Goal: Information Seeking & Learning: Learn about a topic

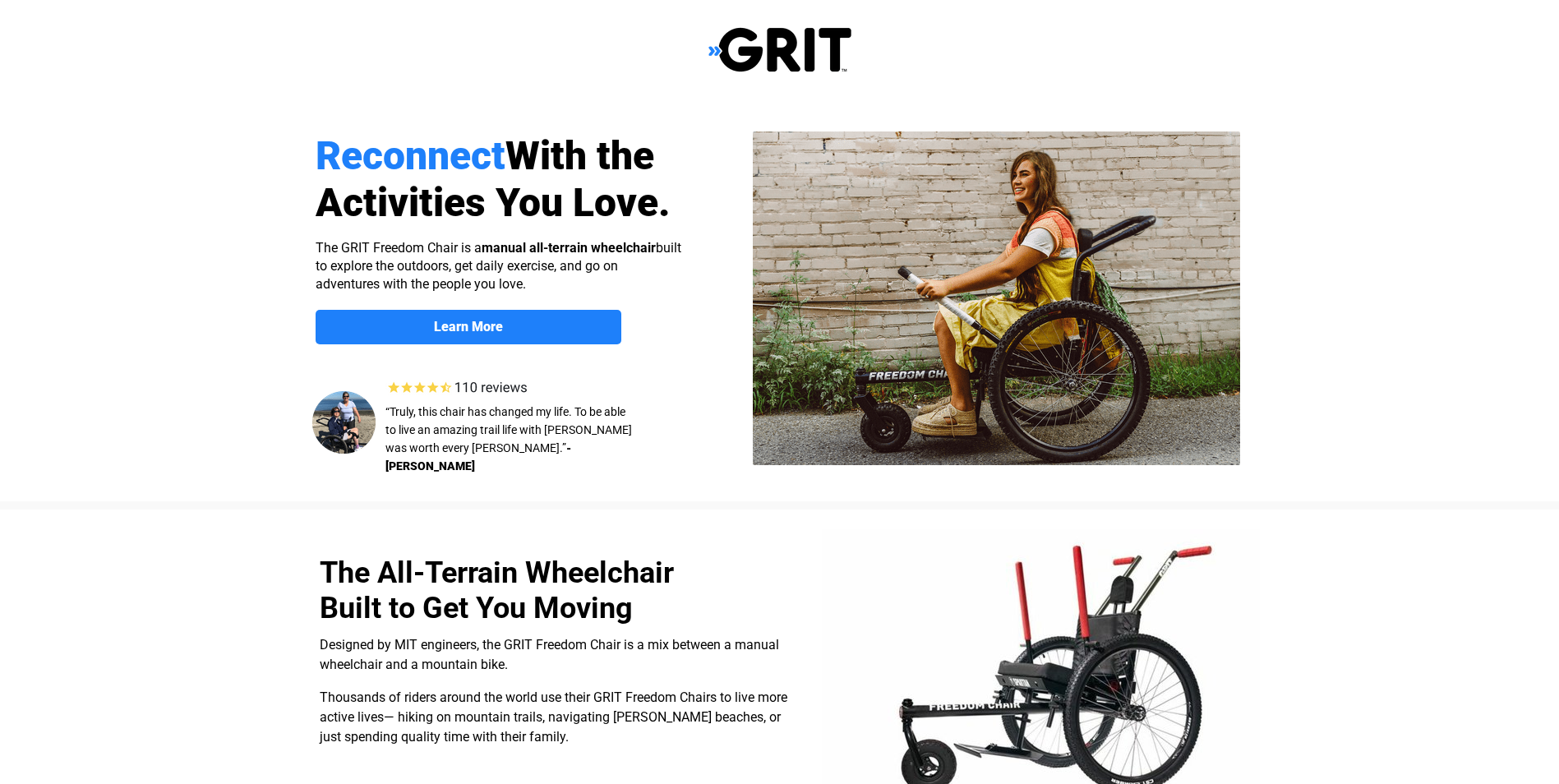
select select "US"
click at [532, 318] on link "Learn More" at bounding box center [468, 326] width 305 height 34
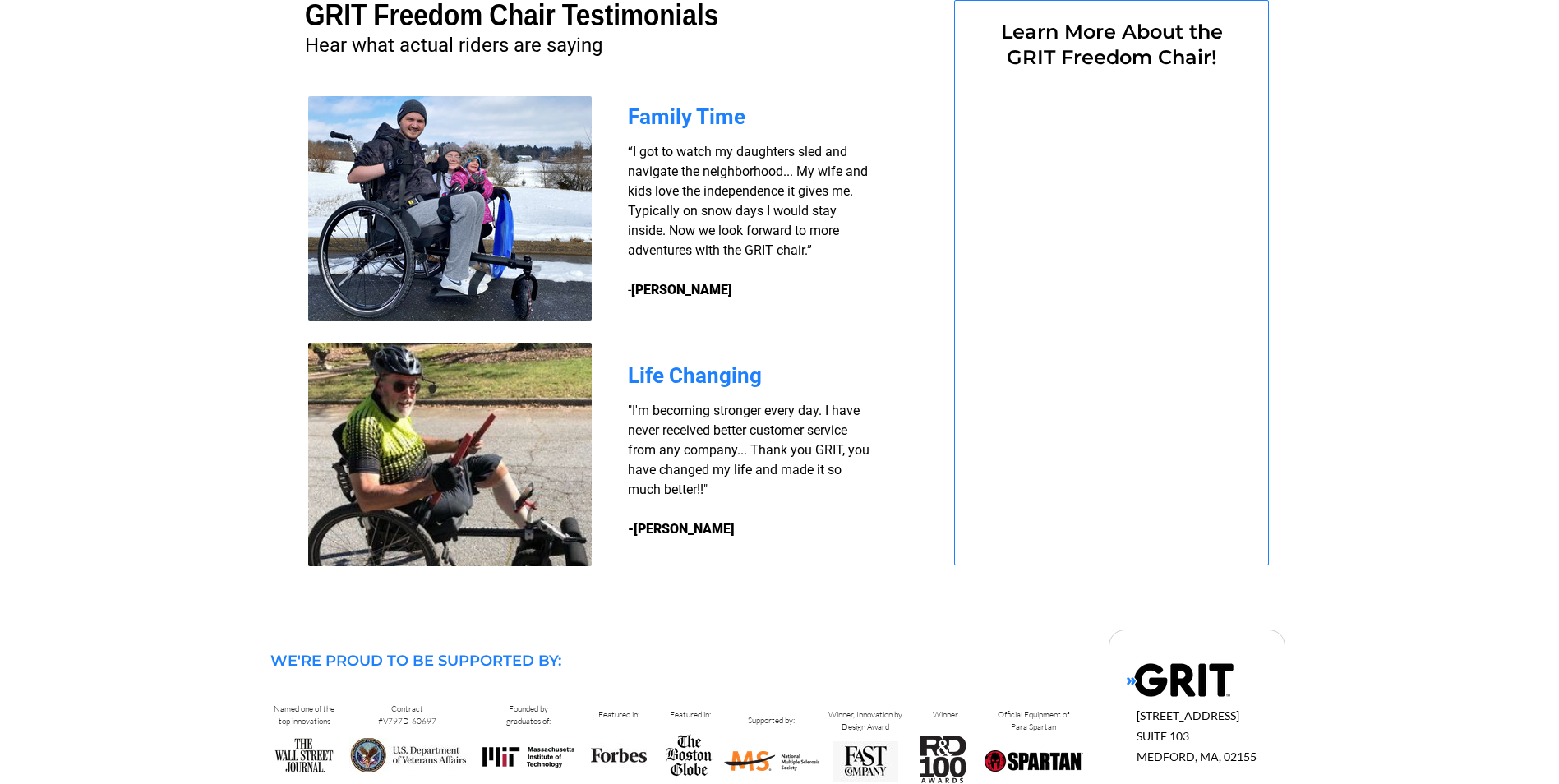
select select "US"
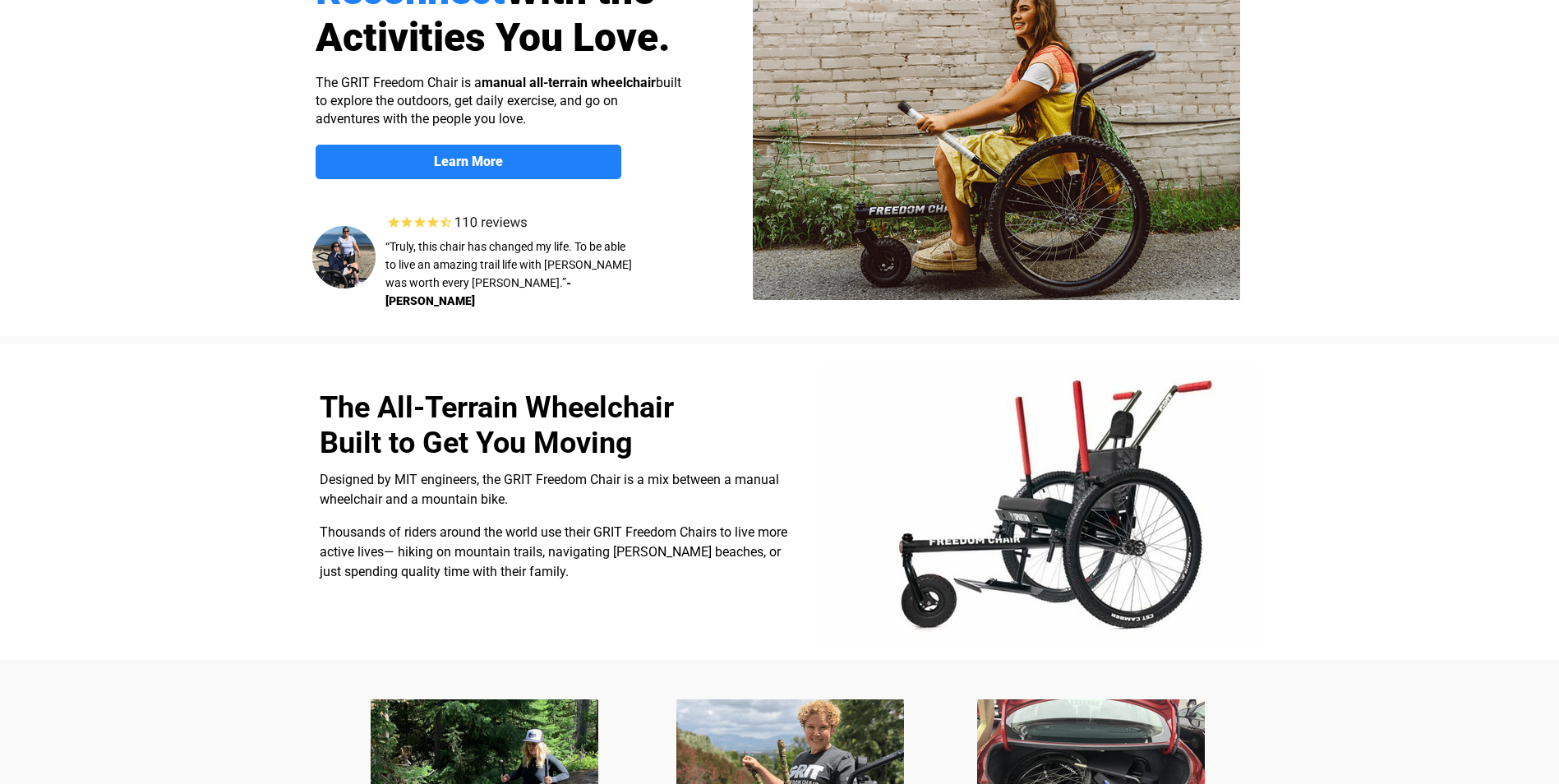
scroll to position [0, 0]
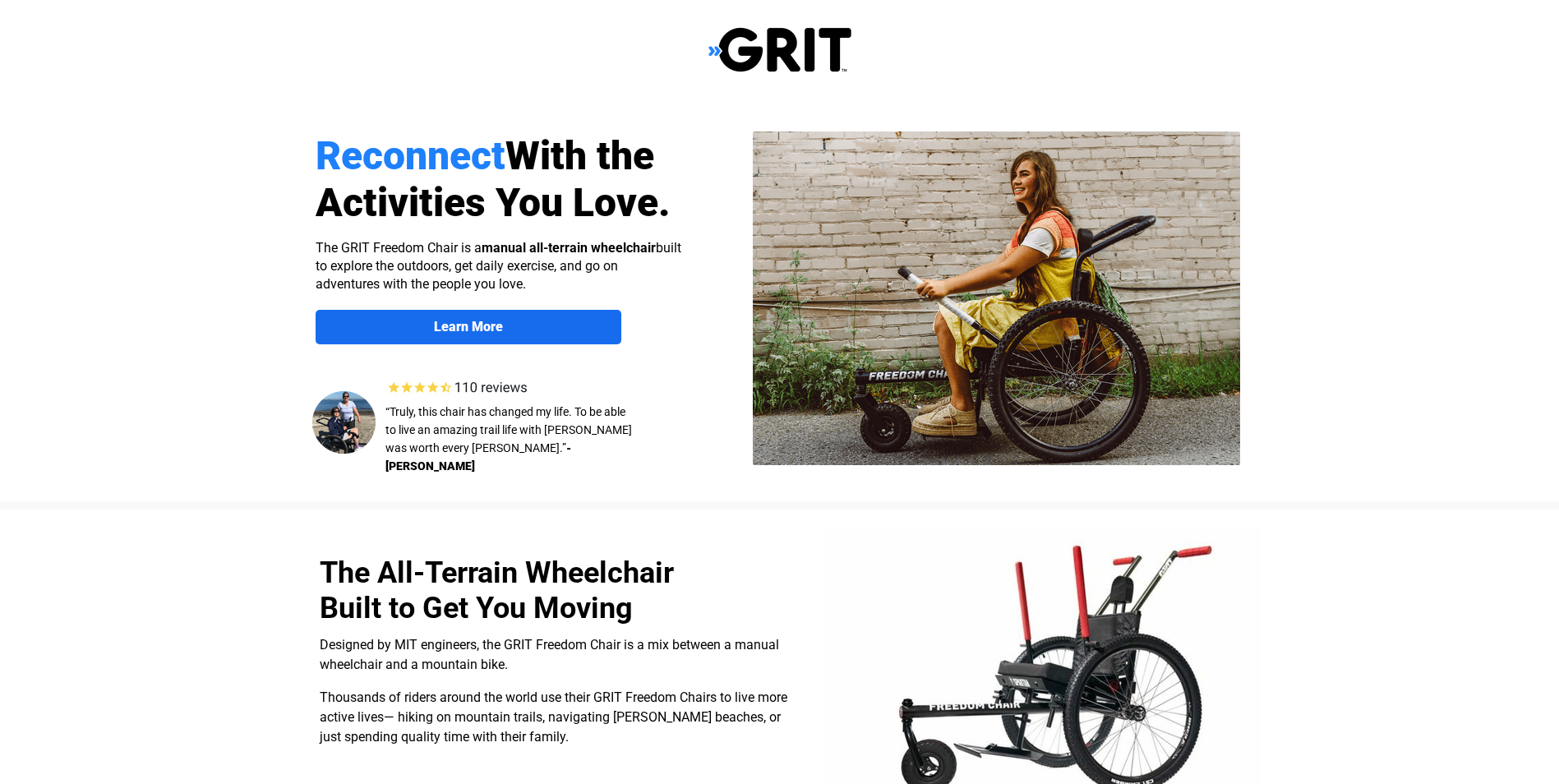
click at [523, 322] on span "Learn More" at bounding box center [468, 326] width 305 height 16
select select "US"
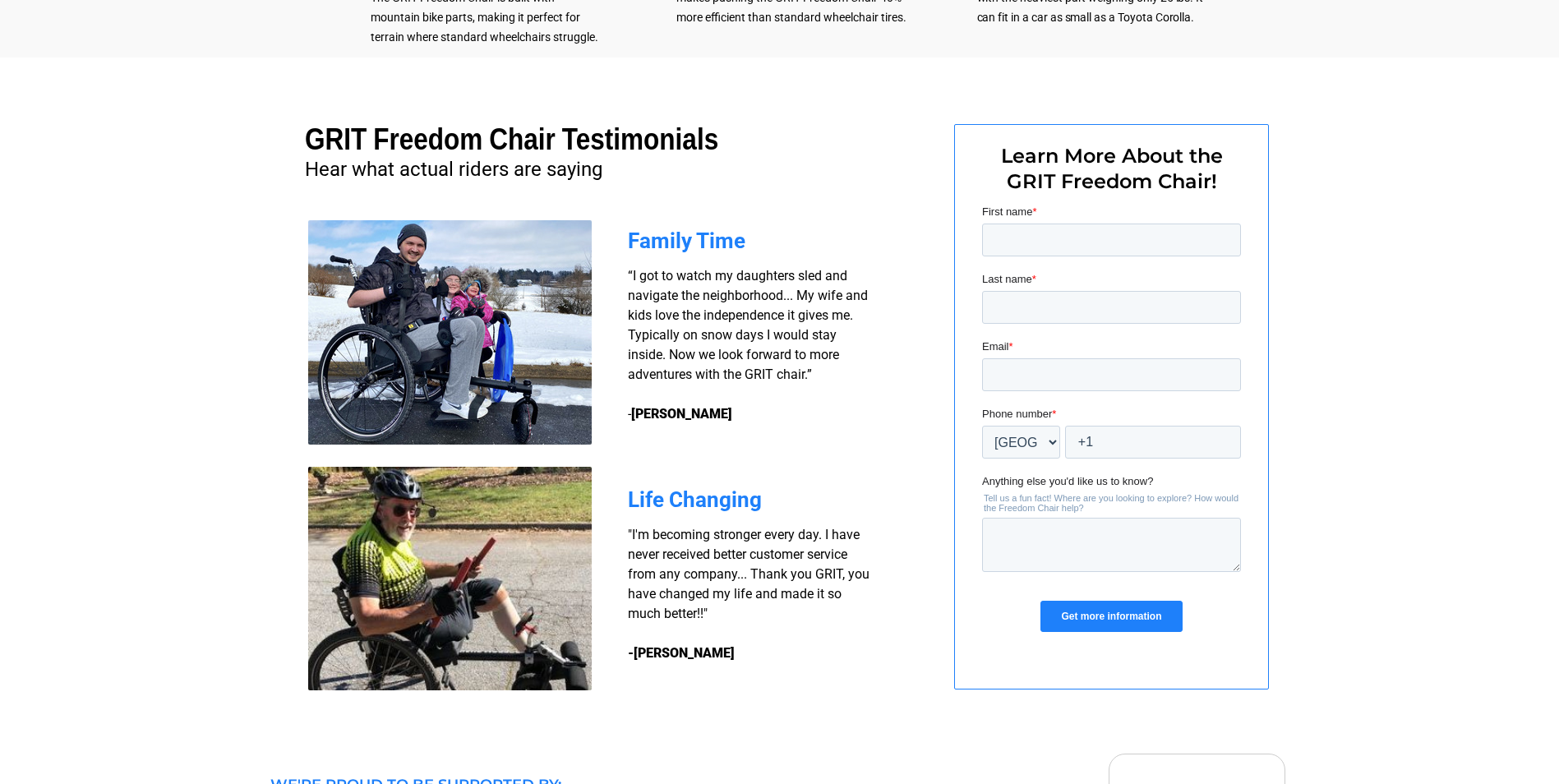
scroll to position [1374, 0]
